Goal: Task Accomplishment & Management: Complete application form

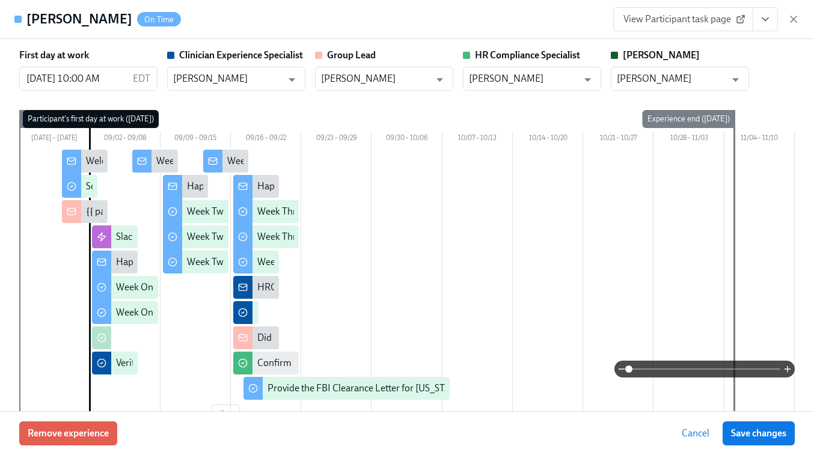
scroll to position [0, 17459]
click at [796, 20] on icon "button" at bounding box center [794, 19] width 12 height 12
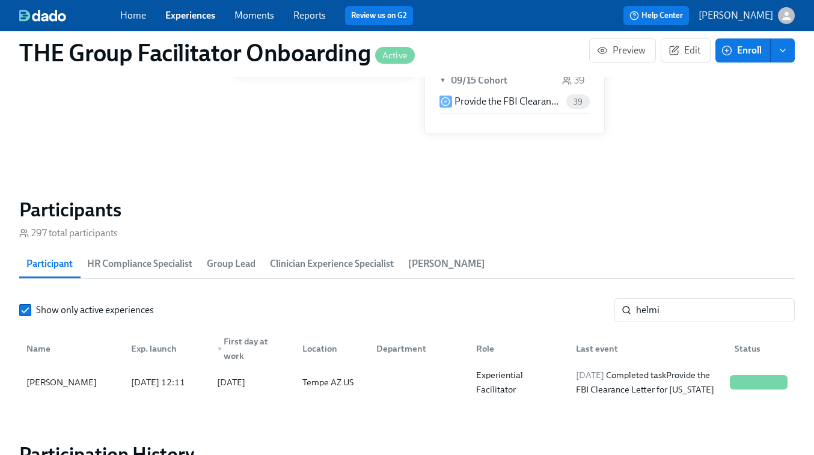
click at [190, 20] on link "Experiences" at bounding box center [190, 15] width 50 height 11
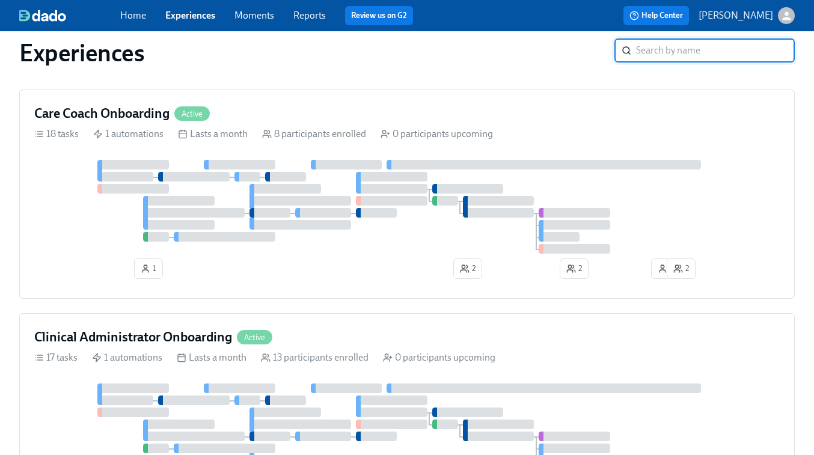
scroll to position [559, 0]
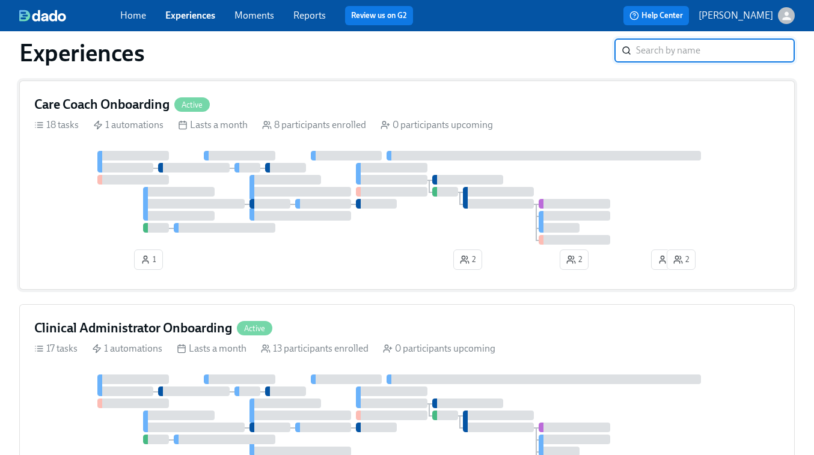
click at [300, 173] on div at bounding box center [285, 168] width 41 height 10
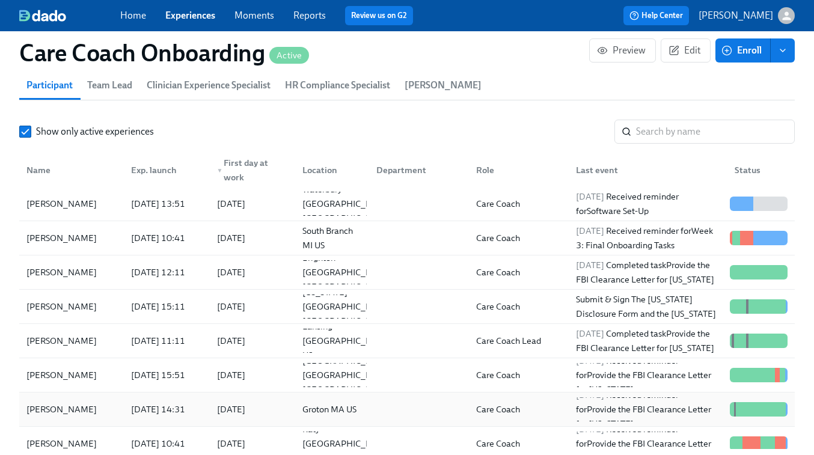
scroll to position [1066, 0]
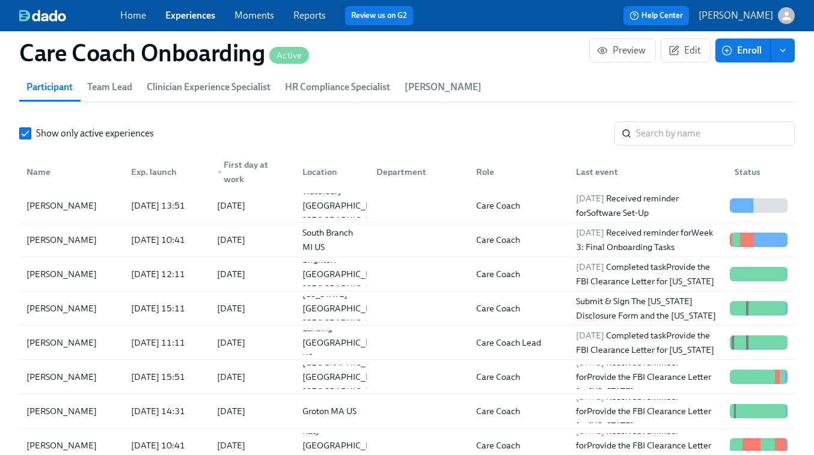
click at [662, 146] on div "Show only active experiences ​ Name Exp. launch ▼ First day at work Location De…" at bounding box center [407, 286] width 776 height 330
click at [660, 131] on input "search" at bounding box center [715, 133] width 159 height 24
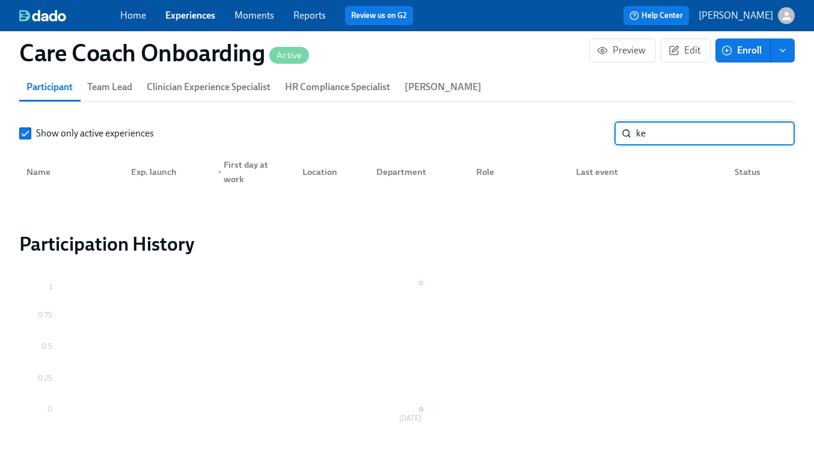
type input "k"
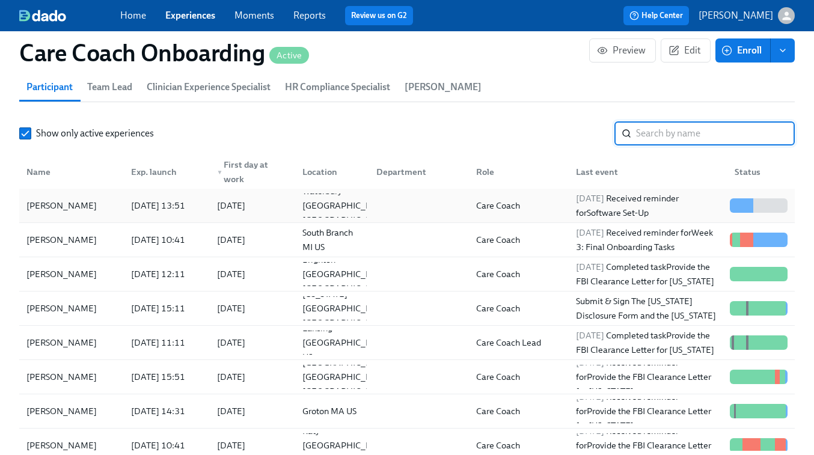
click at [488, 208] on div "Care Coach" at bounding box center [499, 205] width 54 height 14
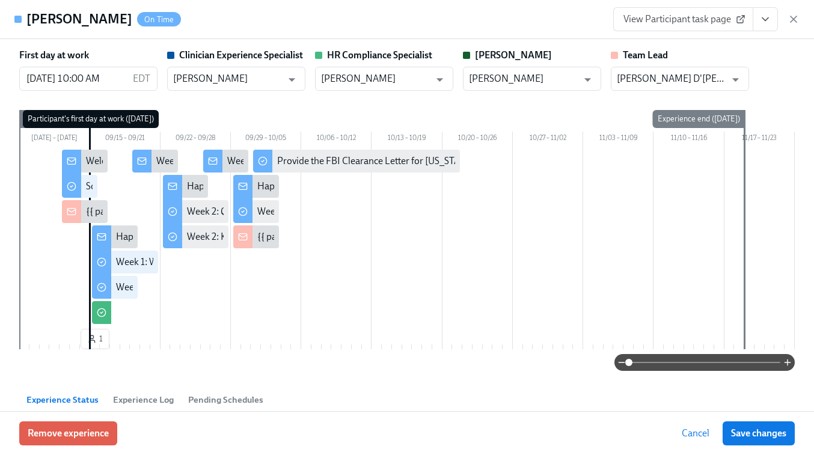
click at [704, 19] on span "View Participant task page" at bounding box center [684, 19] width 120 height 12
click at [788, 17] on icon "button" at bounding box center [794, 19] width 12 height 12
click at [795, 17] on icon "button" at bounding box center [794, 19] width 6 height 6
click at [791, 16] on icon "button" at bounding box center [794, 19] width 12 height 12
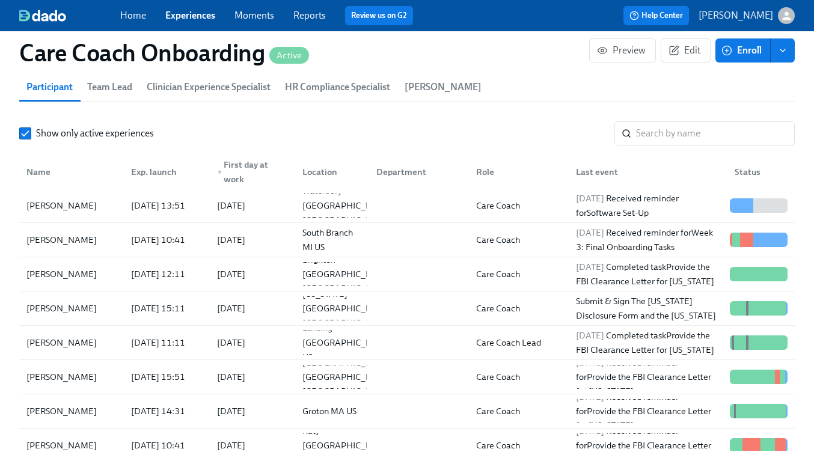
click at [185, 17] on link "Experiences" at bounding box center [190, 15] width 50 height 11
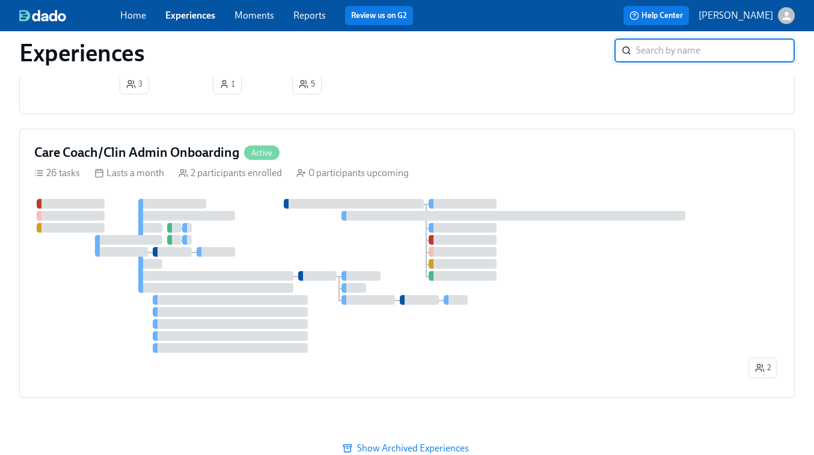
scroll to position [1221, 0]
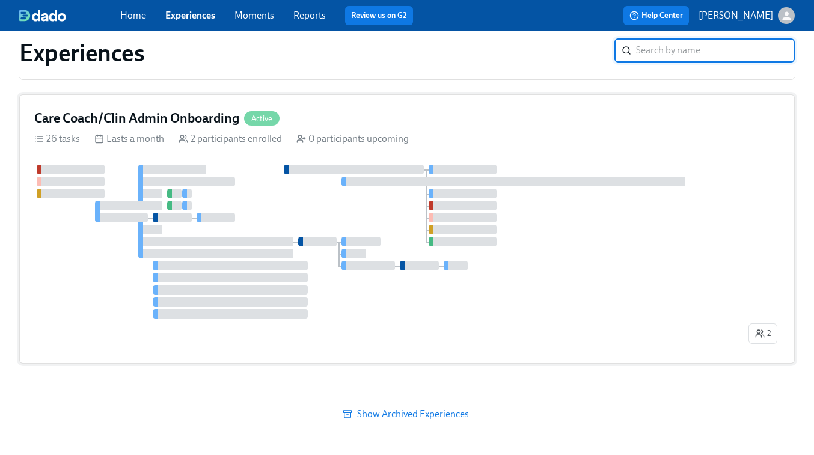
click at [259, 204] on div at bounding box center [390, 242] width 712 height 154
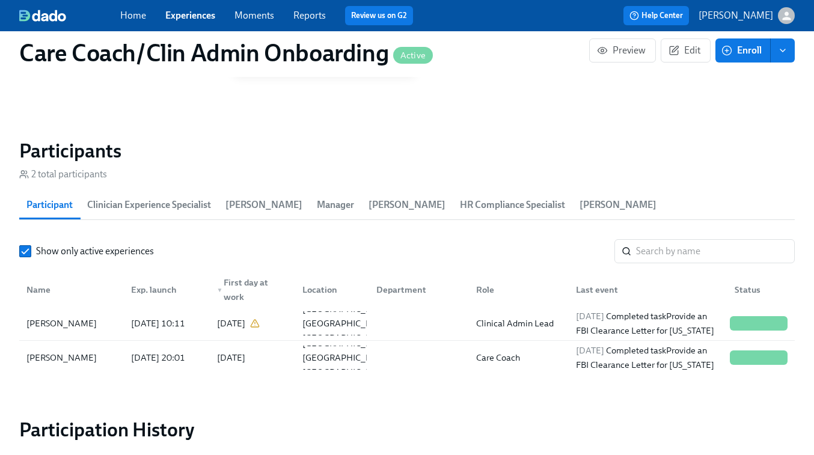
scroll to position [1152, 0]
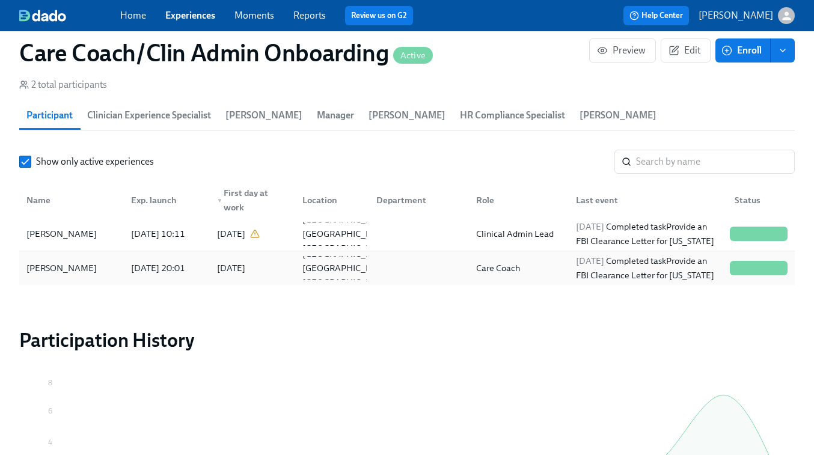
click at [526, 278] on div "Care Coach" at bounding box center [517, 268] width 100 height 24
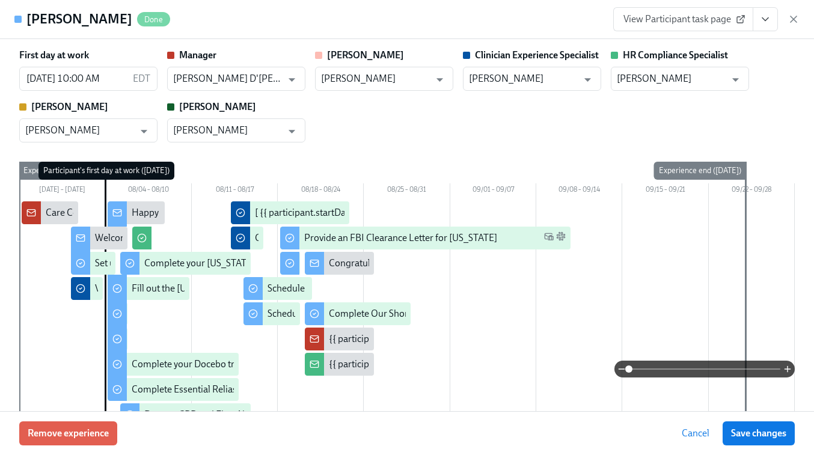
click at [659, 18] on span "View Participant task page" at bounding box center [684, 19] width 120 height 12
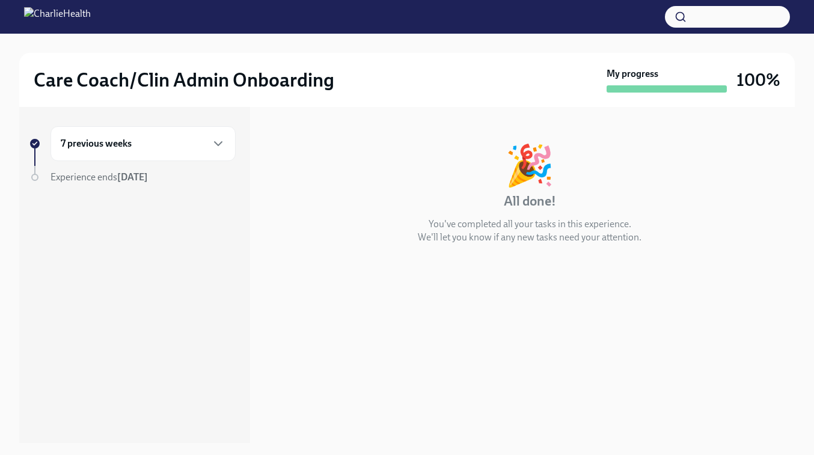
click at [143, 138] on div "7 previous weeks" at bounding box center [143, 144] width 165 height 14
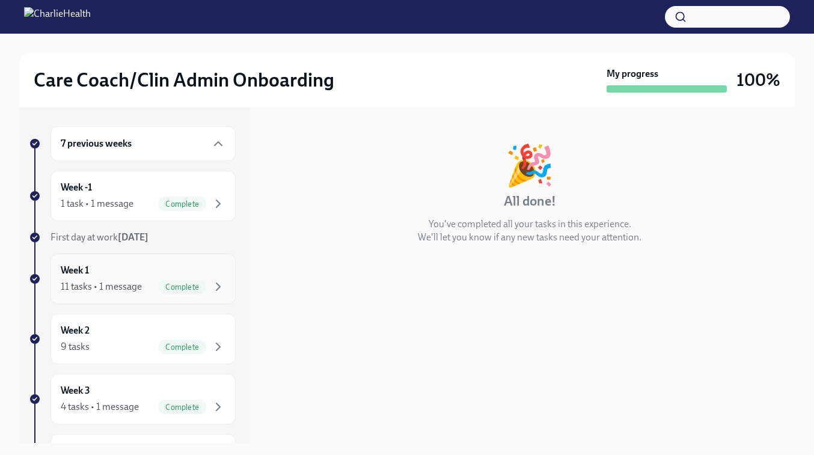
click at [97, 281] on div "11 tasks • 1 message" at bounding box center [101, 286] width 81 height 13
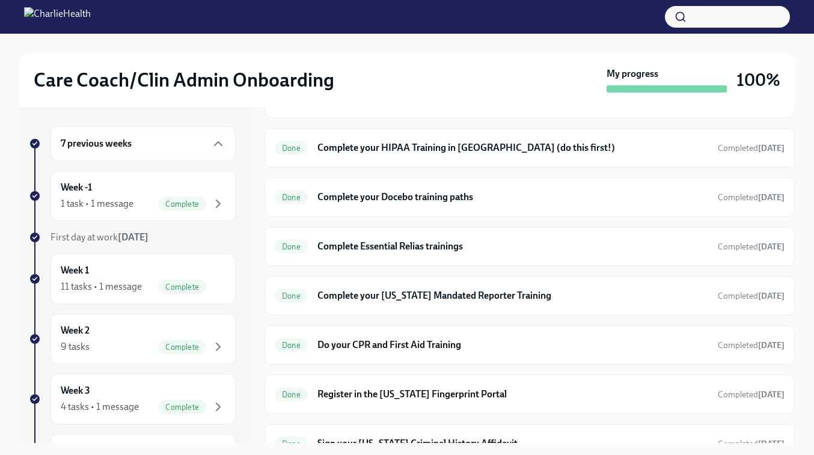
scroll to position [527, 0]
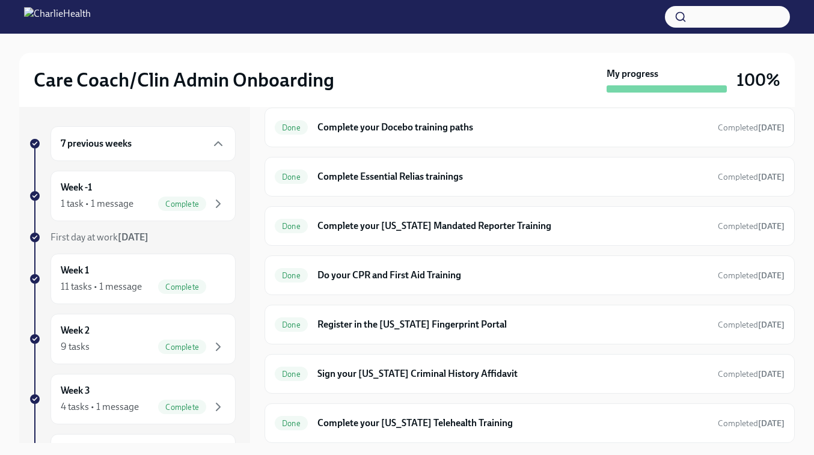
scroll to position [176, 0]
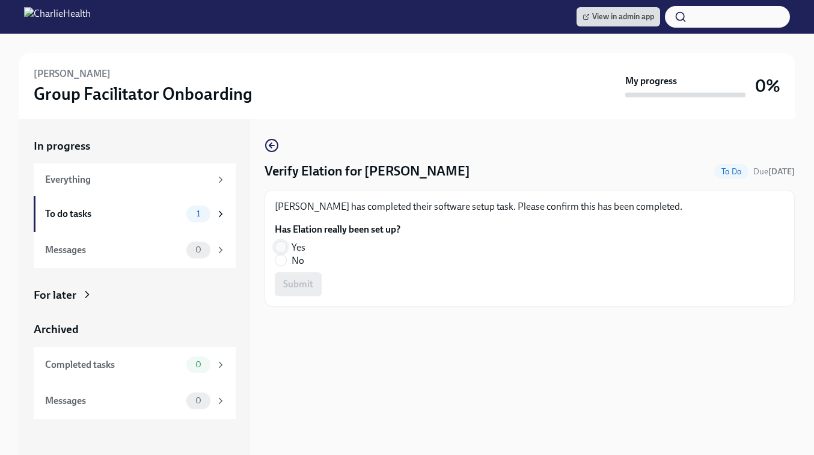
click at [282, 248] on input "Yes" at bounding box center [280, 247] width 11 height 11
radio input "true"
click at [289, 277] on button "Submit" at bounding box center [298, 284] width 47 height 24
